Goal: Ask a question

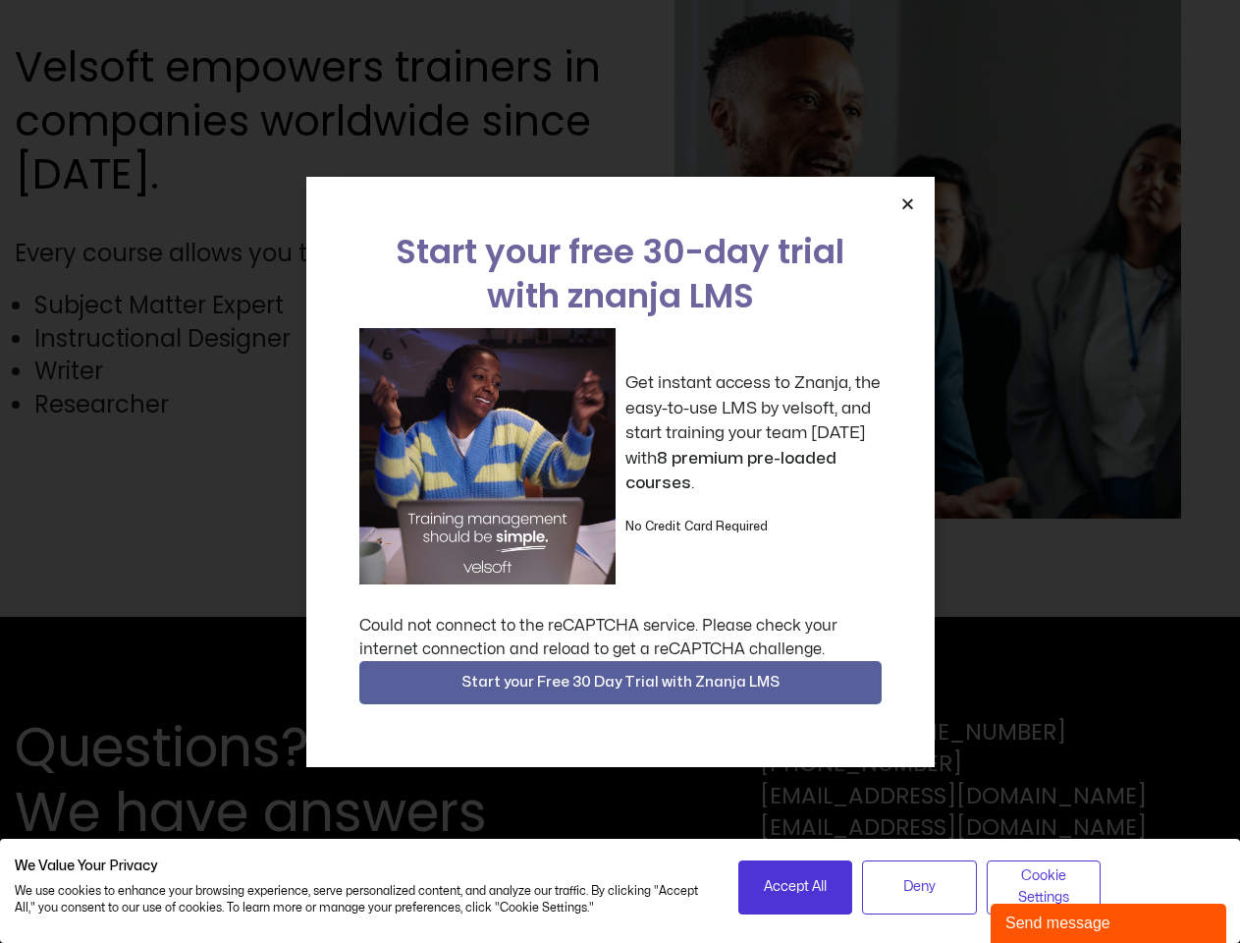
click at [620, 471] on div "Get instant access to Znanja, the easy-to-use LMS by velsoft, and start trainin…" at bounding box center [620, 456] width 522 height 256
click at [907, 203] on icon "Close" at bounding box center [908, 203] width 15 height 15
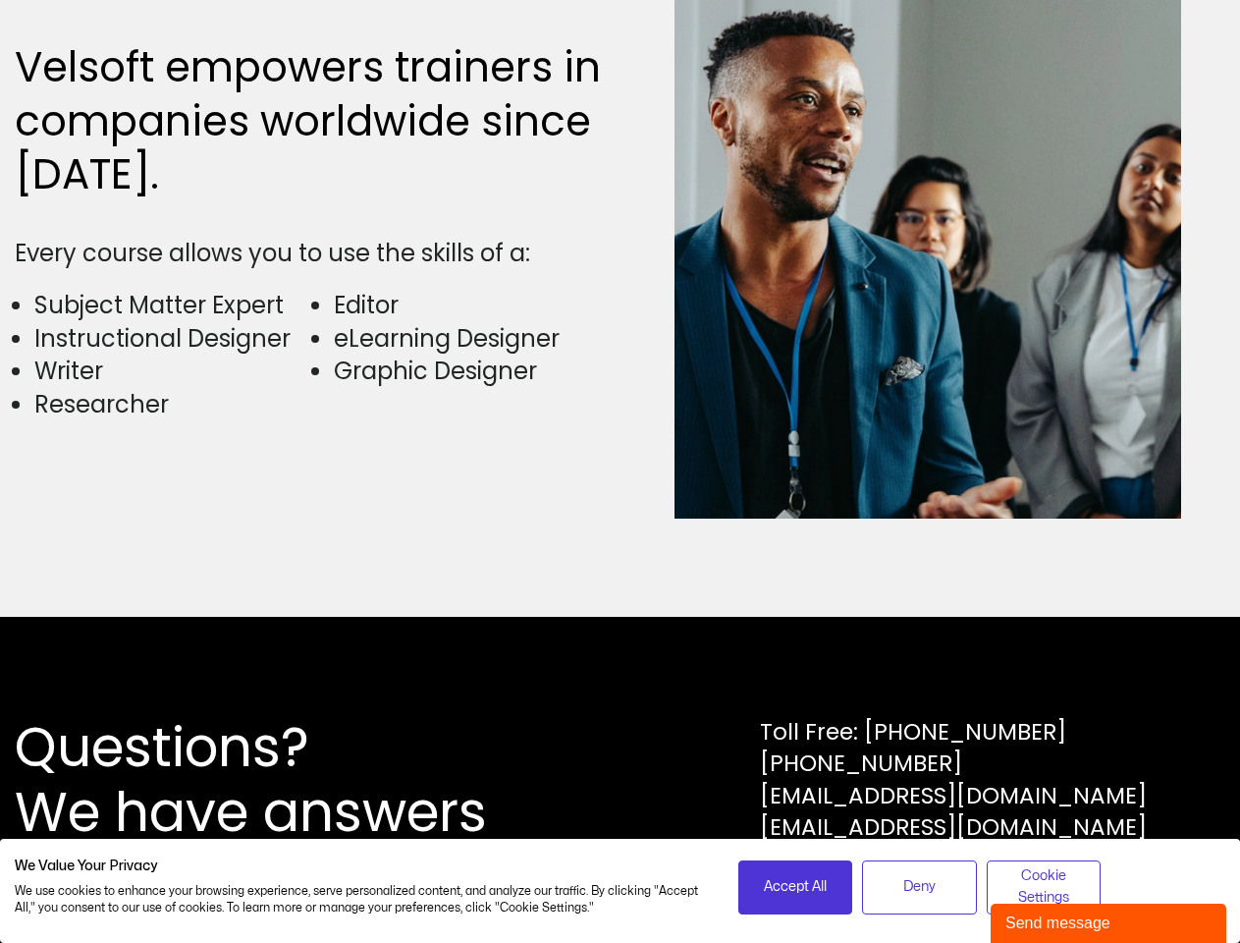
click at [621, 683] on div "Questions? We have answers Toll Free: [PHONE_NUMBER] [PHONE_NUMBER] [EMAIL_ADDR…" at bounding box center [620, 780] width 1240 height 326
click at [796, 887] on span "Accept All" at bounding box center [795, 887] width 63 height 22
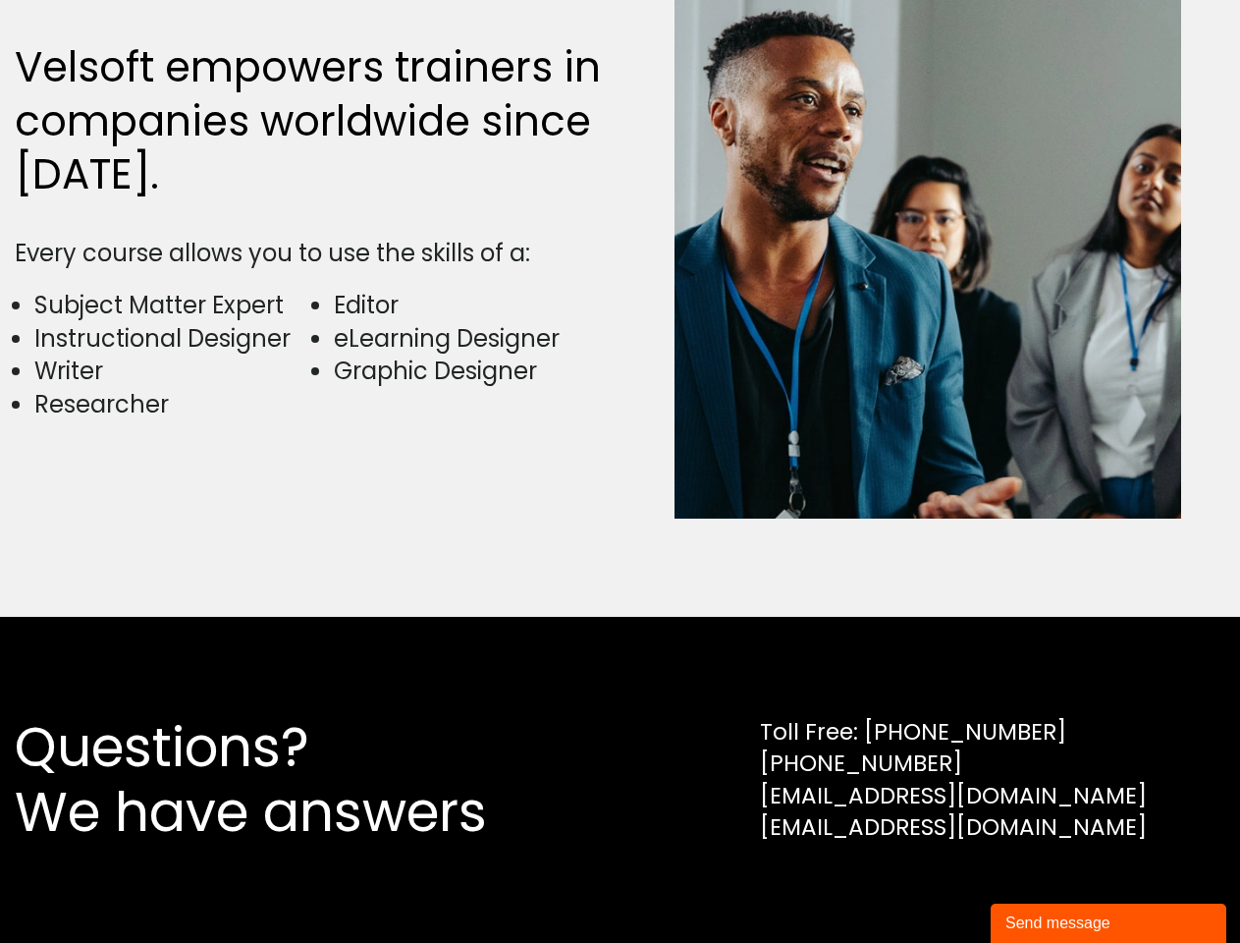
click at [919, 887] on div "Questions? We have answers Toll Free: [PHONE_NUMBER] [PHONE_NUMBER] [EMAIL_ADDR…" at bounding box center [620, 780] width 1240 height 326
click at [1044, 887] on div "Questions? We have answers Toll Free: [PHONE_NUMBER] [PHONE_NUMBER] [EMAIL_ADDR…" at bounding box center [620, 780] width 1240 height 326
click at [1109, 923] on div "Send message" at bounding box center [1109, 923] width 206 height 24
